Goal: Find specific page/section: Find specific page/section

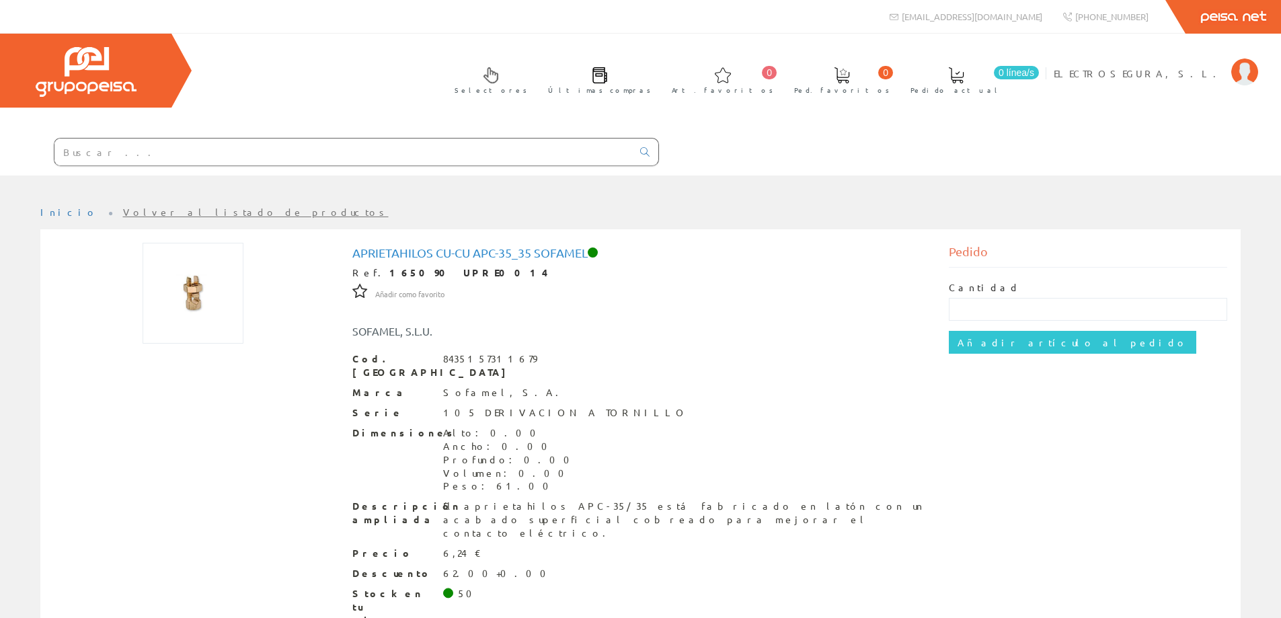
click at [308, 155] on input "text" at bounding box center [343, 152] width 578 height 27
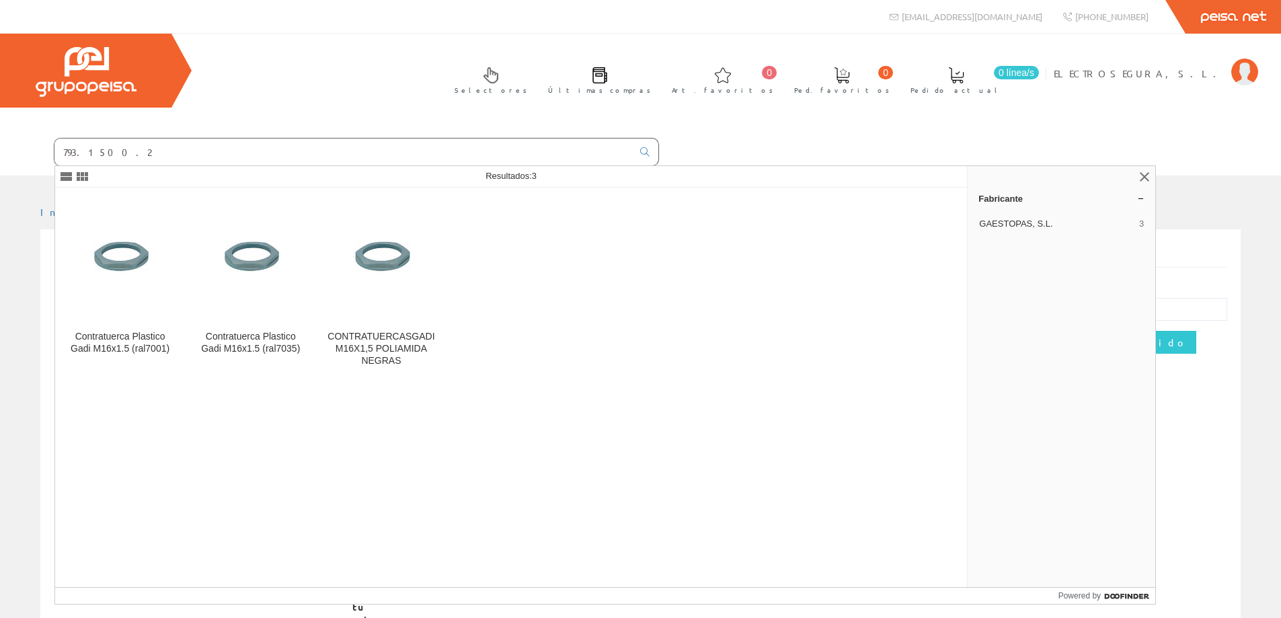
type input "793.1500.2"
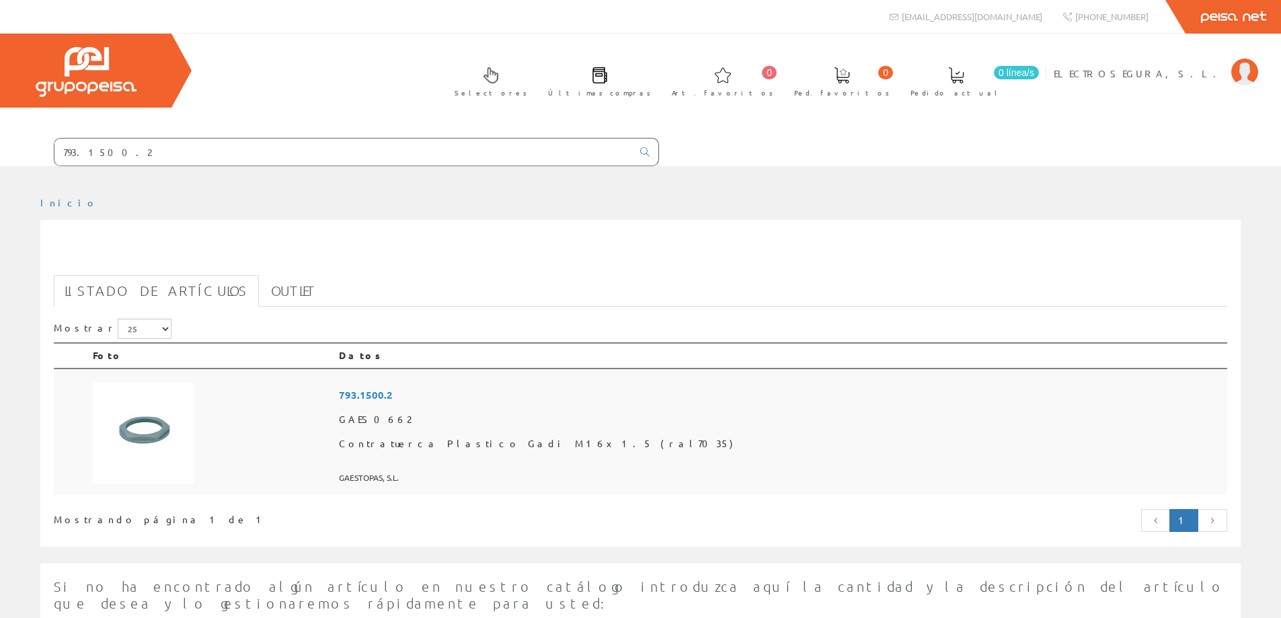
click at [530, 395] on span "793.1500.2" at bounding box center [780, 395] width 883 height 25
